Goal: Check status: Check status

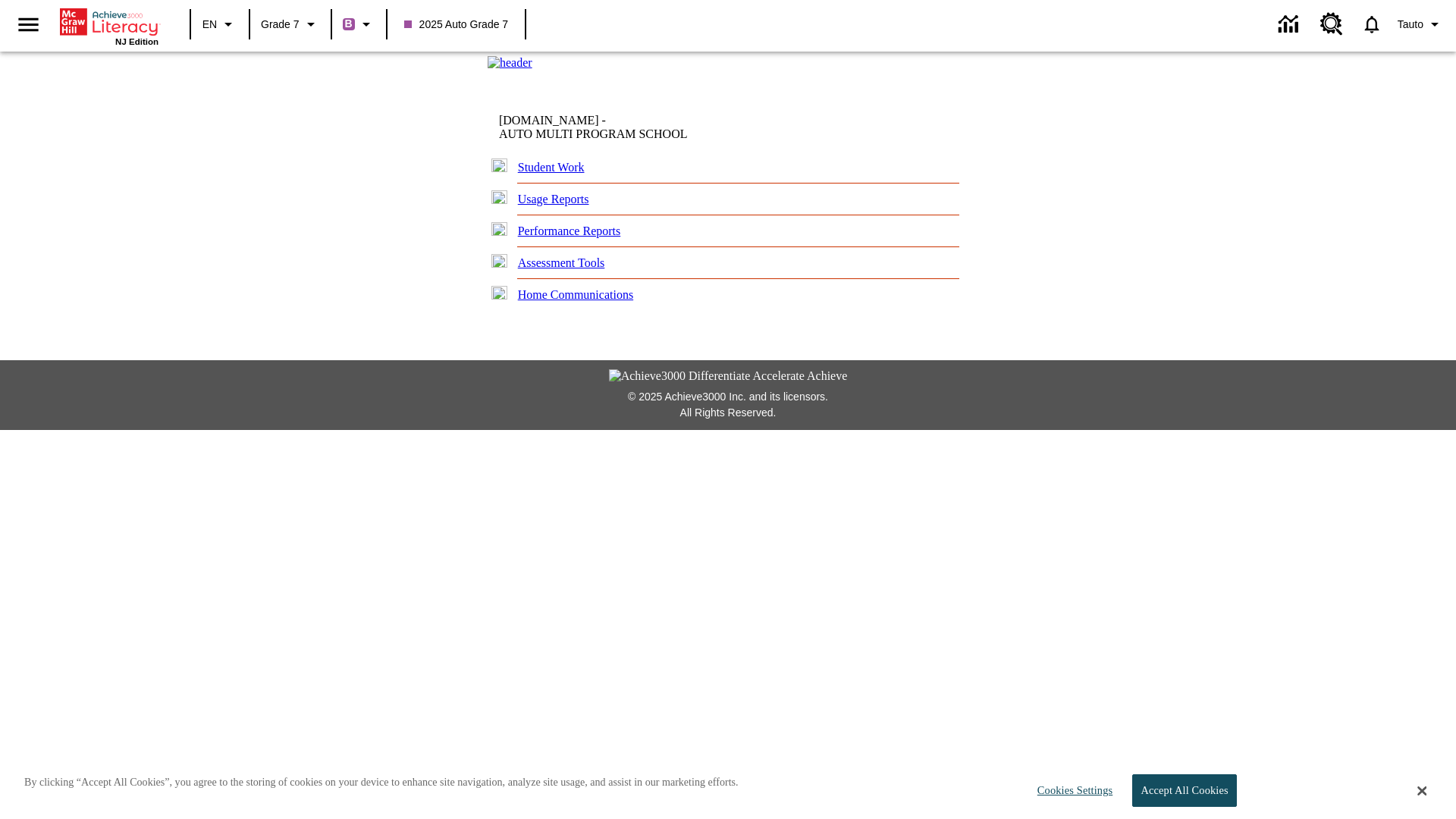
click at [558, 174] on link "Student Work" at bounding box center [552, 167] width 67 height 13
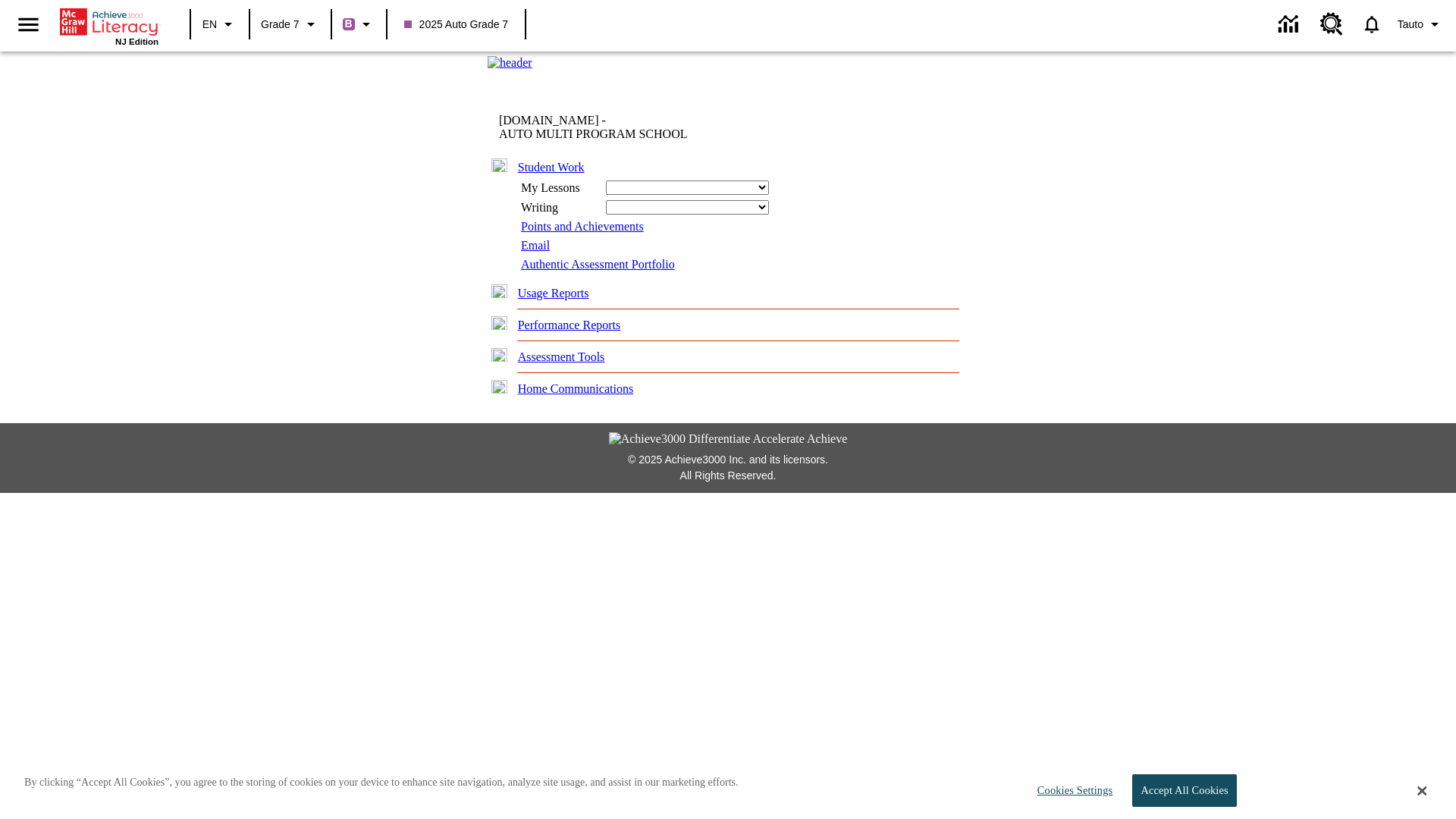
select select "/options/reports/?report_id=24&atype=7&section=2"
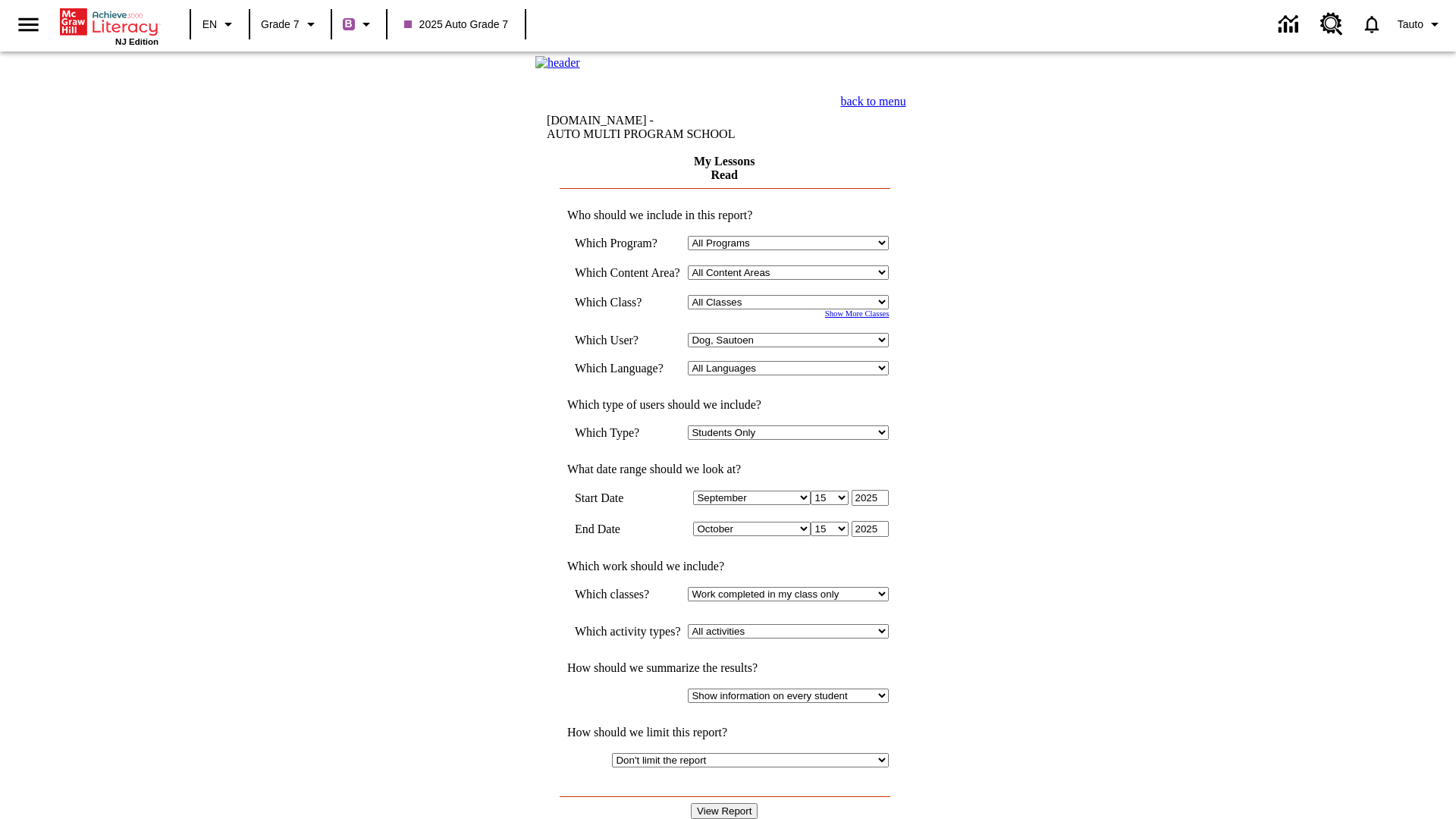
select select "21437138"
select select "4"
select select "2"
type input "2024"
select select "1"
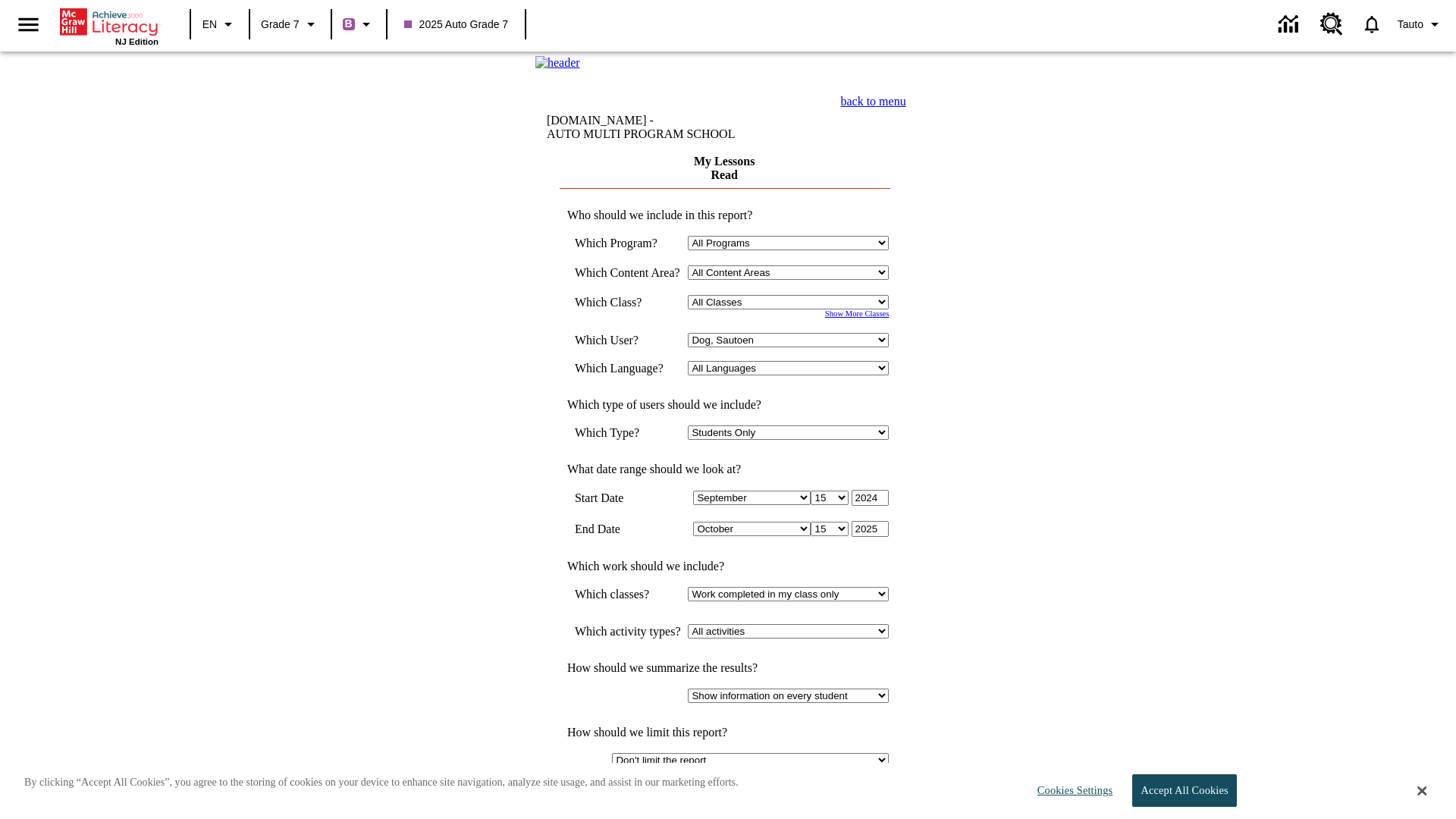
click at [725, 803] on input "View Report" at bounding box center [724, 811] width 67 height 16
